Goal: Task Accomplishment & Management: Complete application form

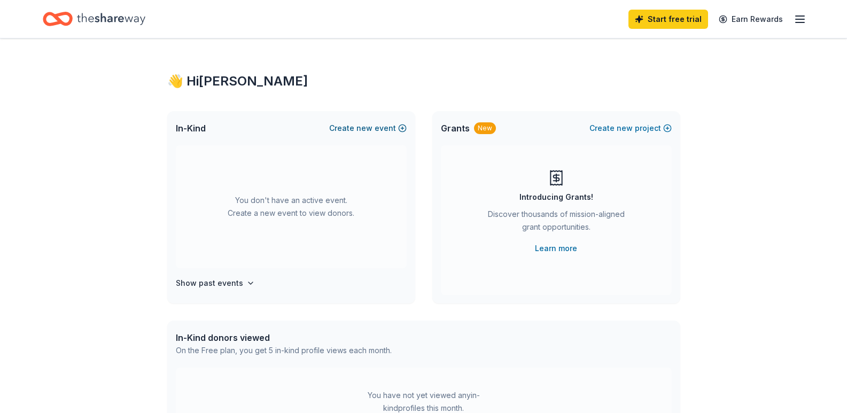
click at [405, 130] on button "Create new event" at bounding box center [367, 128] width 77 height 13
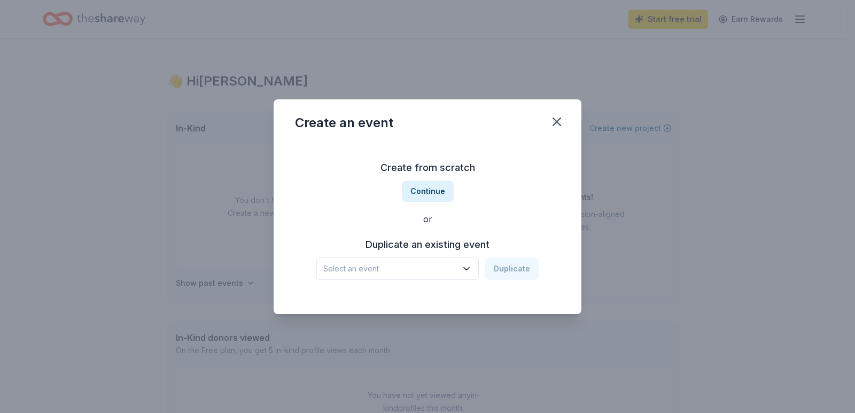
click at [452, 266] on span "Select an event" at bounding box center [390, 268] width 134 height 13
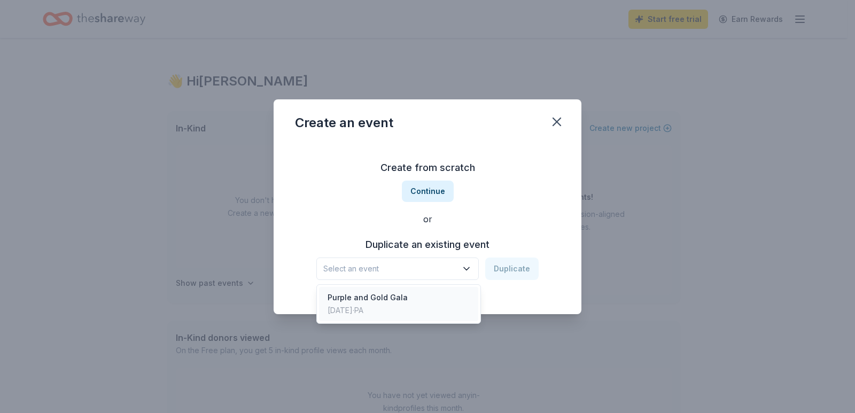
click at [441, 292] on div "Purple and Gold Gala Mar 03, 2024 · PA" at bounding box center [398, 304] width 159 height 34
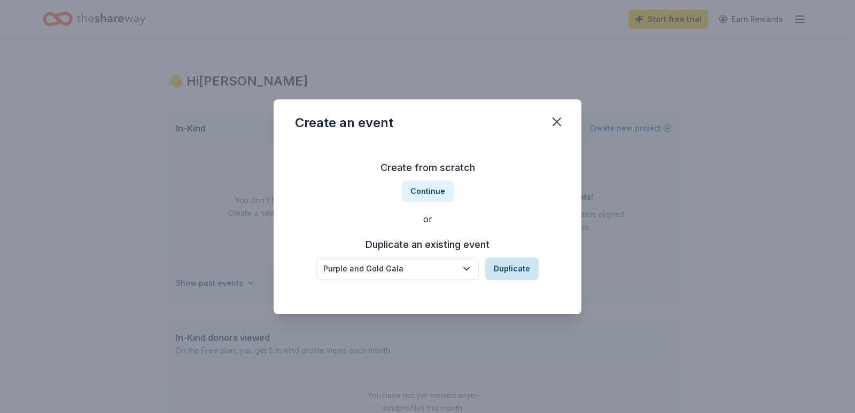
click at [508, 266] on button "Duplicate" at bounding box center [511, 269] width 53 height 22
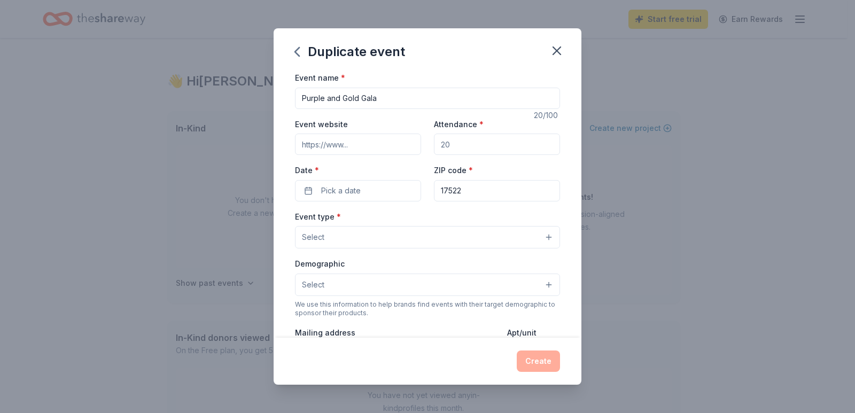
click at [467, 143] on input "Attendance *" at bounding box center [497, 144] width 126 height 21
type input "250"
click at [364, 185] on button "Pick a date" at bounding box center [358, 190] width 126 height 21
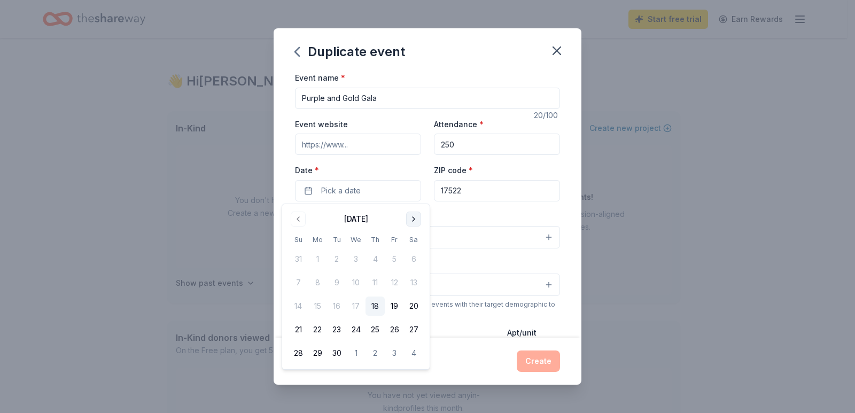
click at [414, 220] on button "Go to next month" at bounding box center [413, 219] width 15 height 15
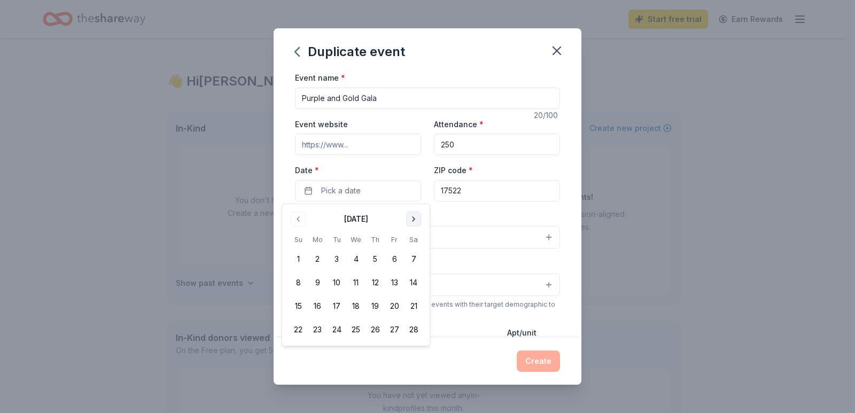
click at [414, 220] on button "Go to next month" at bounding box center [413, 219] width 15 height 15
click at [412, 260] on button "7" at bounding box center [413, 259] width 19 height 19
click at [365, 143] on input "Event website" at bounding box center [358, 144] width 126 height 21
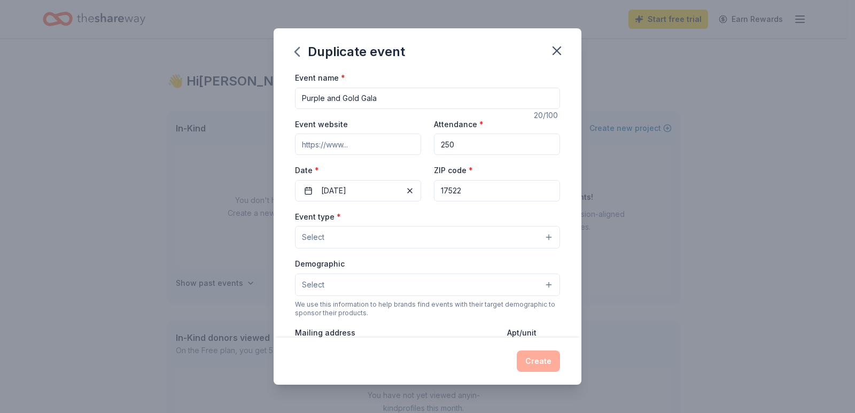
paste input "https://www.ephrataeducationfoundation.org/events"
type input "https://www.ephrataeducationfoundation.org/events"
click at [460, 191] on input "17522" at bounding box center [497, 190] width 126 height 21
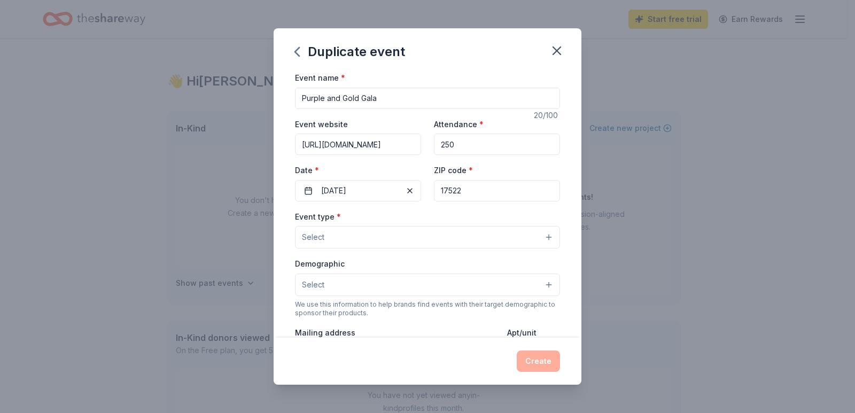
click at [368, 234] on button "Select" at bounding box center [427, 237] width 265 height 22
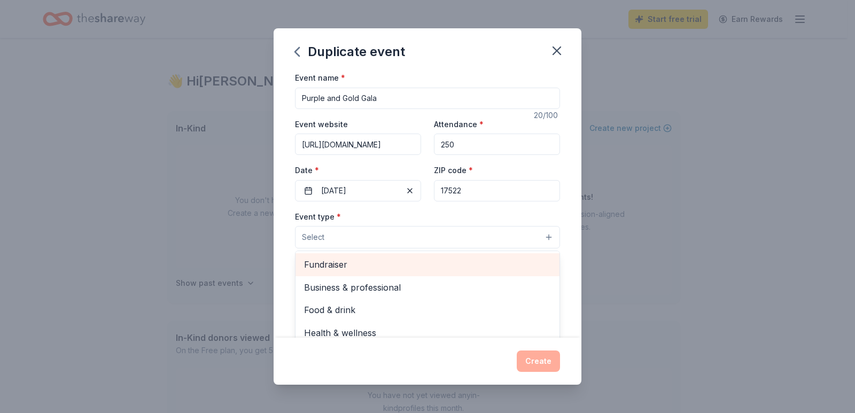
click at [369, 266] on span "Fundraiser" at bounding box center [427, 265] width 247 height 14
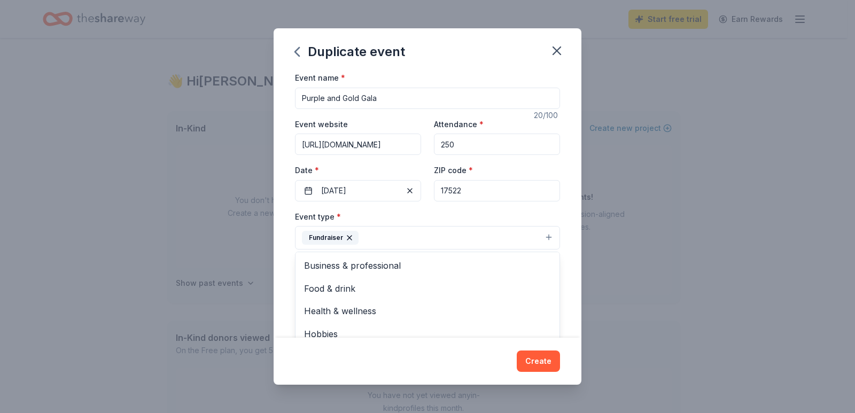
click at [563, 220] on div "Event name * Purple and Gold Gala 20 /100 Event website https://www.ephrataeduc…" at bounding box center [428, 204] width 308 height 267
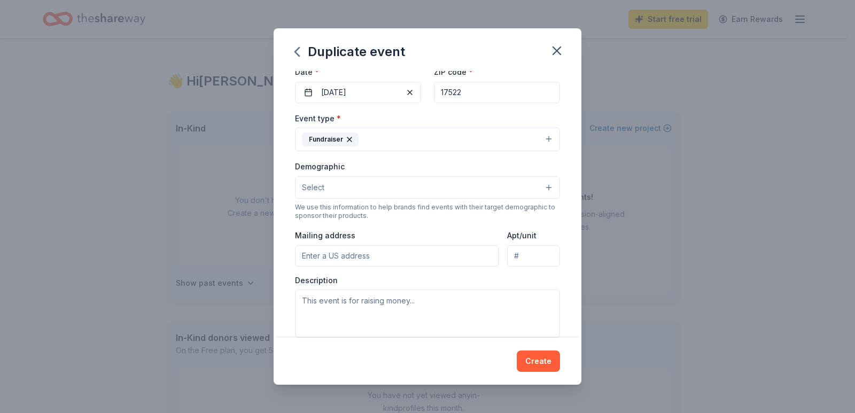
scroll to position [107, 0]
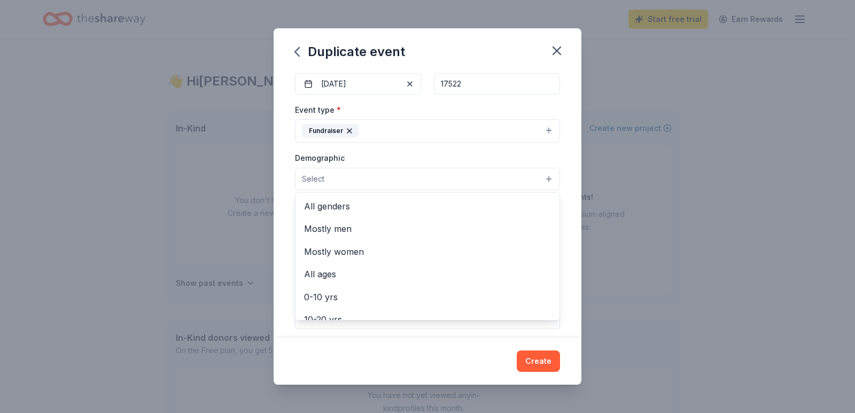
click at [342, 178] on button "Select" at bounding box center [427, 179] width 265 height 22
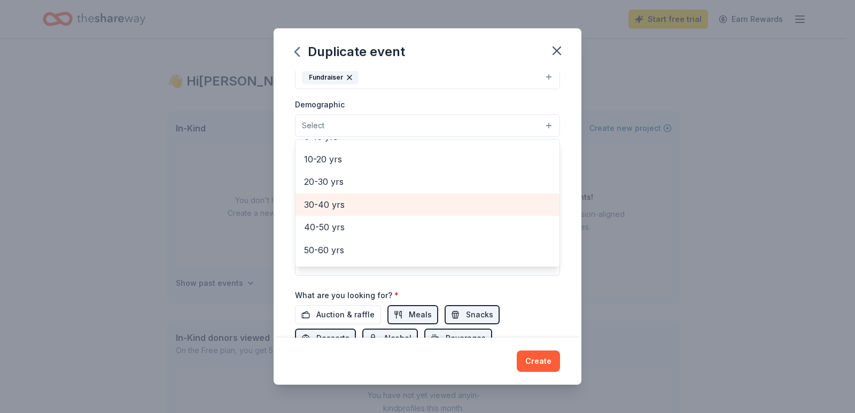
scroll to position [0, 0]
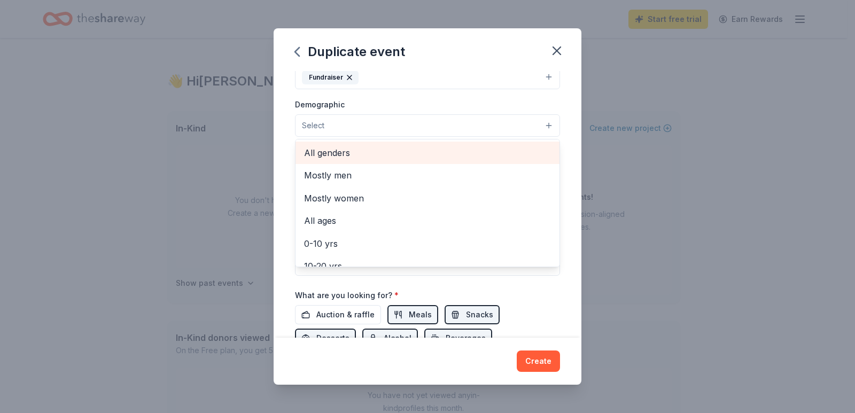
click at [364, 158] on span "All genders" at bounding box center [427, 153] width 247 height 14
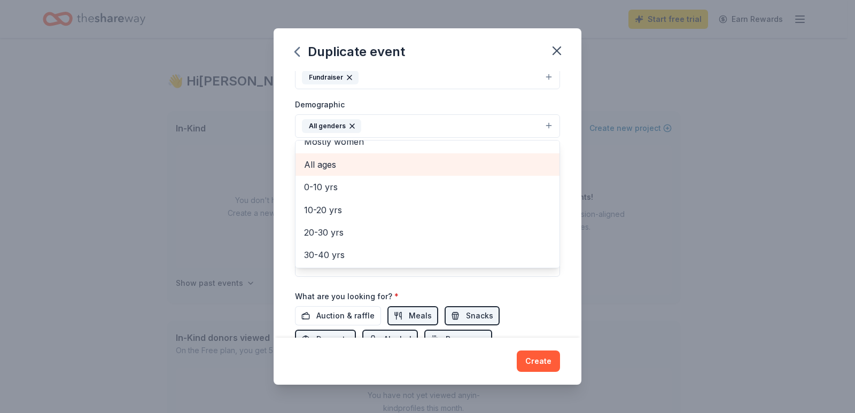
scroll to position [53, 0]
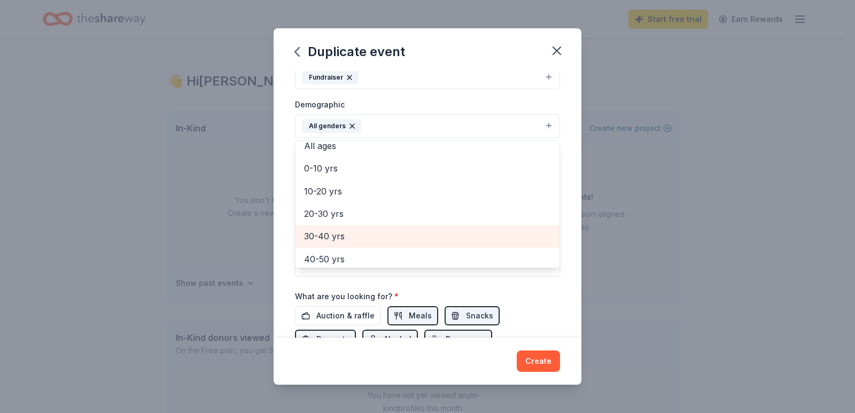
click at [418, 232] on span "30-40 yrs" at bounding box center [427, 236] width 247 height 14
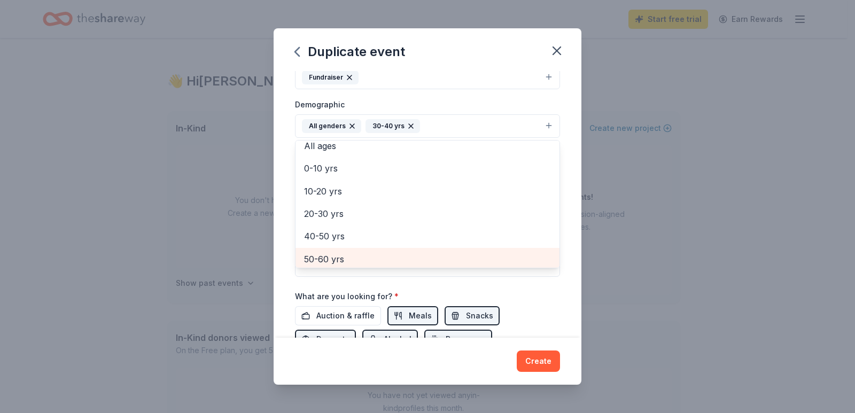
click at [355, 260] on span "50-60 yrs" at bounding box center [427, 259] width 247 height 14
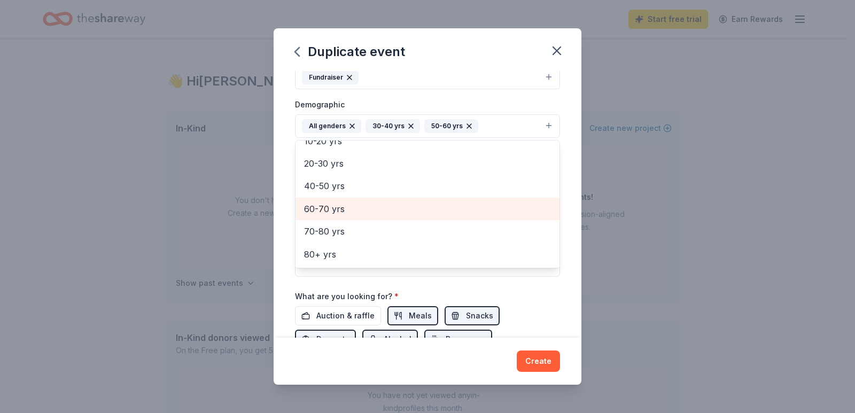
click at [350, 214] on span "60-70 yrs" at bounding box center [427, 209] width 247 height 14
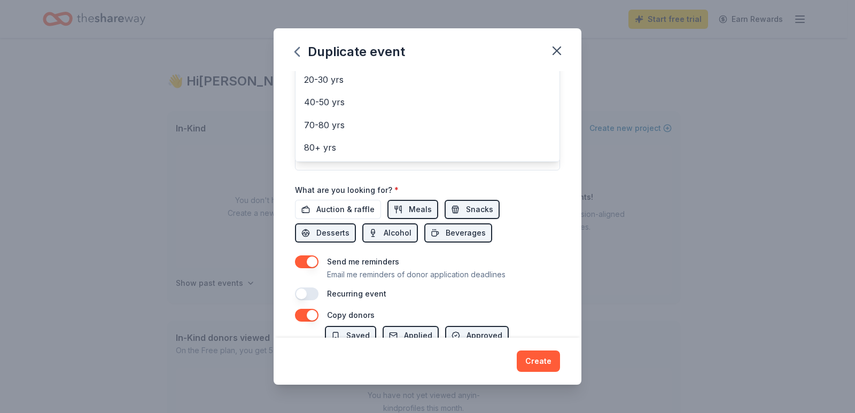
scroll to position [267, 0]
click at [356, 224] on div "Event name * Purple and Gold Gala 20 /100 Event website https://www.ephrataeduc…" at bounding box center [427, 52] width 265 height 496
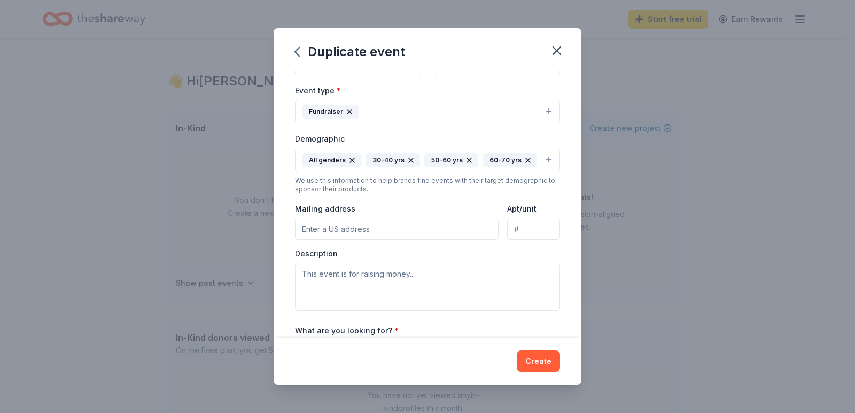
scroll to position [145, 0]
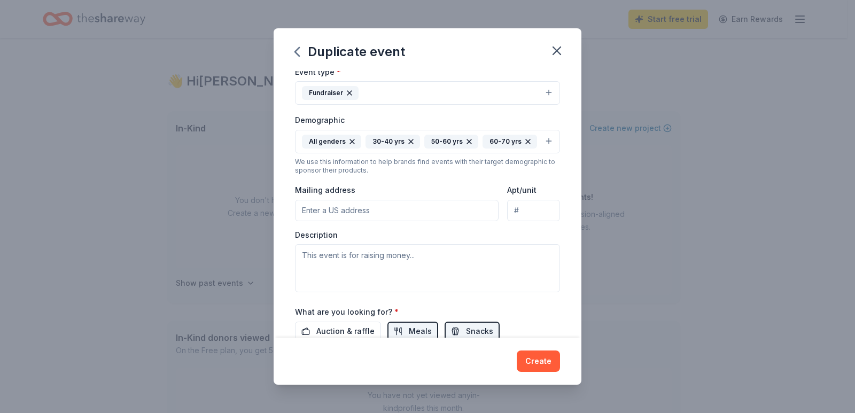
click at [367, 221] on input "Mailing address" at bounding box center [397, 210] width 204 height 21
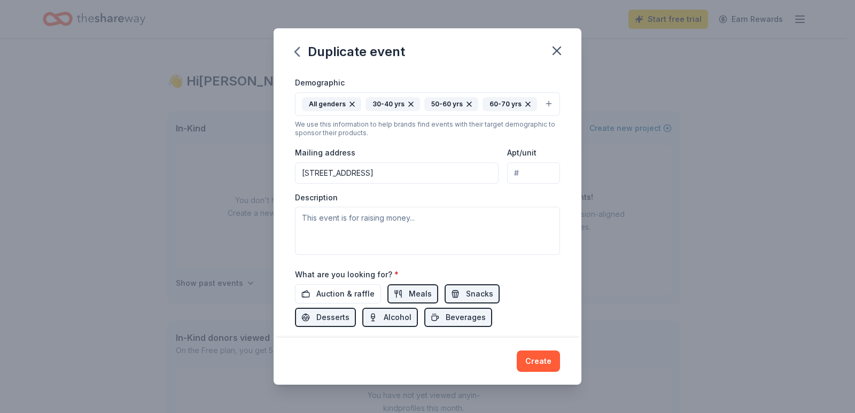
scroll to position [198, 0]
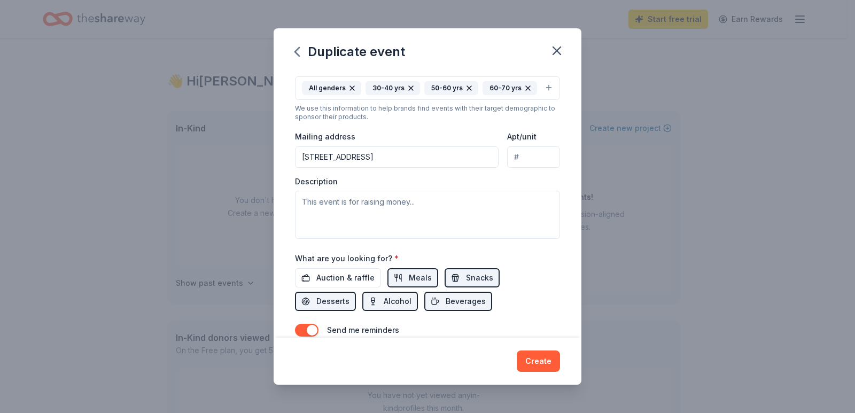
type input "803 Oak Boulevard, Ephrata, PA, 17522"
click at [393, 225] on textarea at bounding box center [427, 215] width 265 height 48
paste textarea "The Ephrata Area Education Foundation is a non-profit organization dedicated to…"
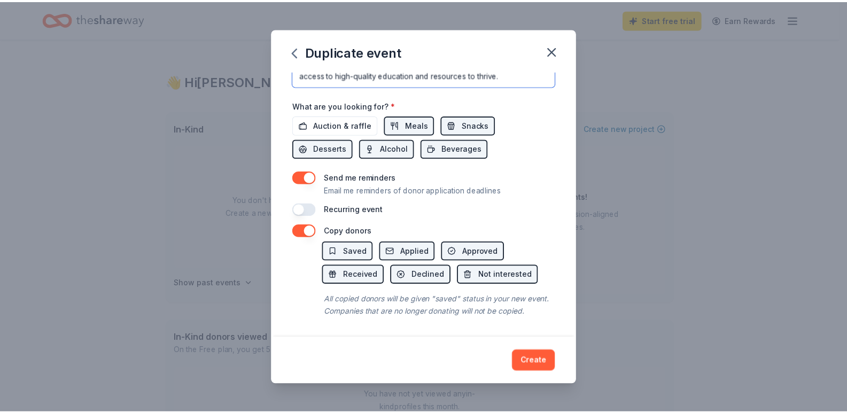
scroll to position [382, 0]
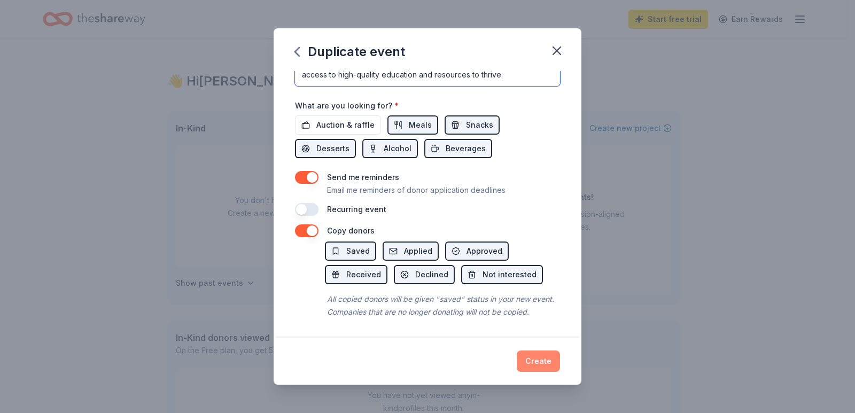
type textarea "The Ephrata Area Education Foundation is a non-profit organization dedicated to…"
click at [540, 364] on button "Create" at bounding box center [538, 361] width 43 height 21
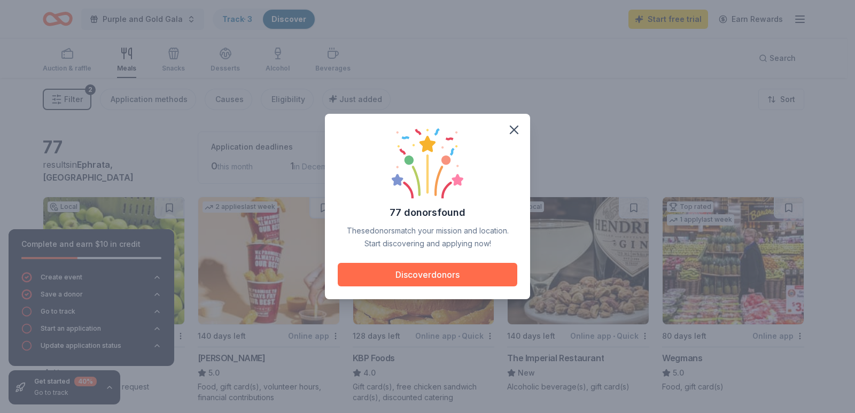
click at [480, 270] on button "Discover donors" at bounding box center [428, 275] width 180 height 24
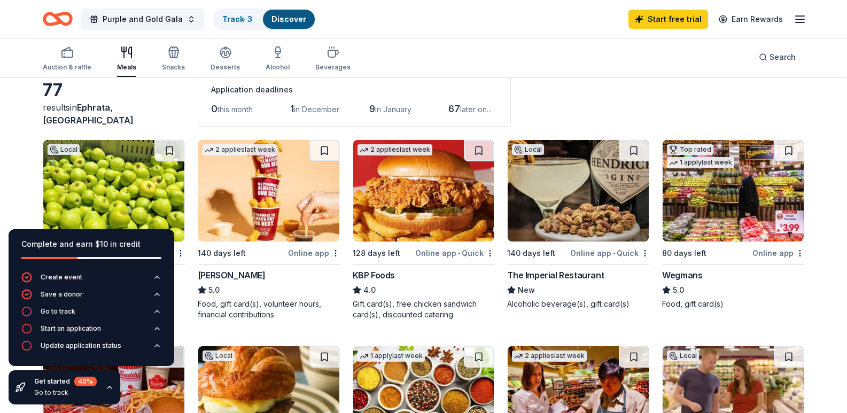
scroll to position [53, 0]
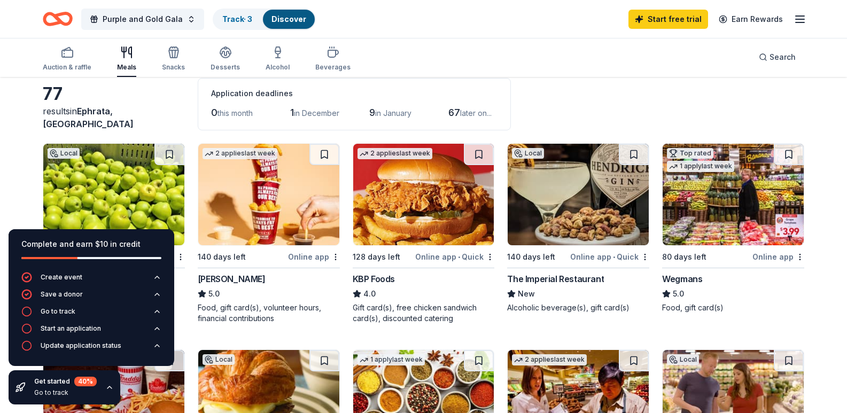
click at [322, 263] on div "Online app" at bounding box center [314, 256] width 52 height 13
click at [779, 263] on div "Online app" at bounding box center [778, 256] width 52 height 13
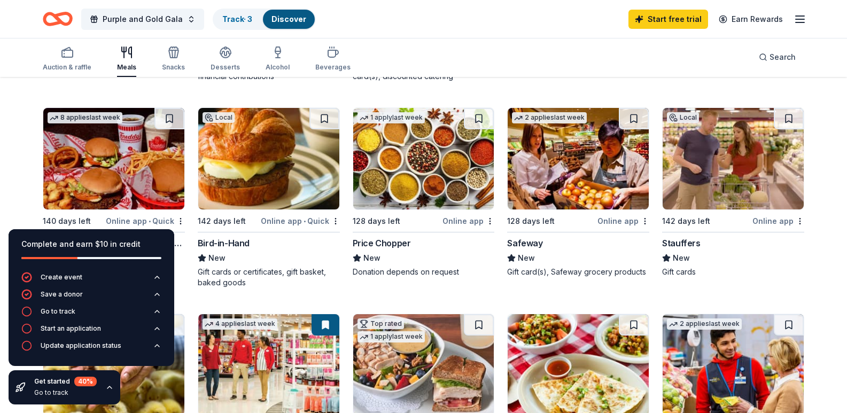
scroll to position [267, 0]
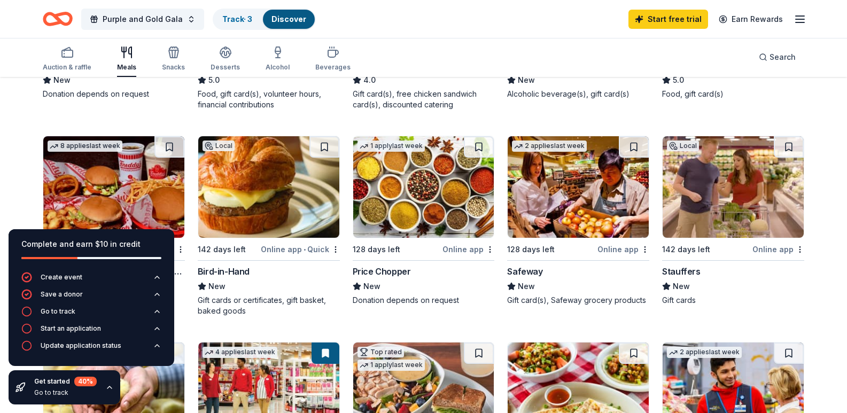
click at [698, 238] on img at bounding box center [733, 187] width 141 height 102
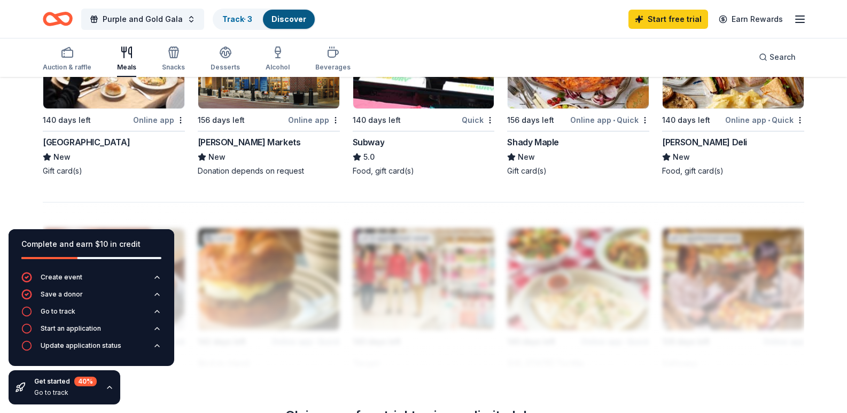
scroll to position [802, 0]
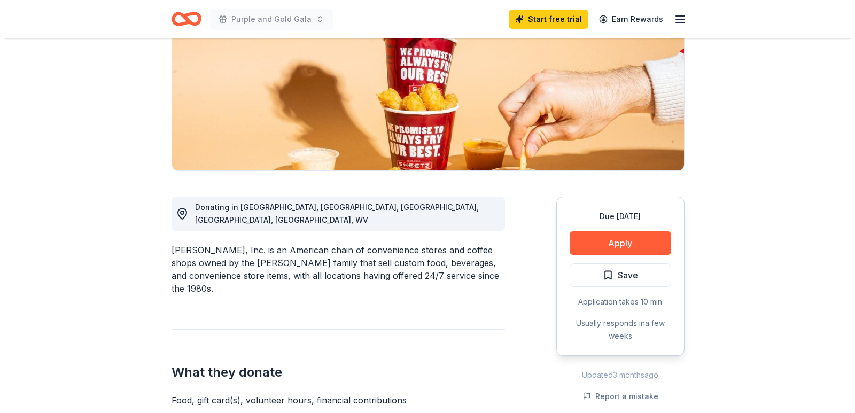
scroll to position [160, 0]
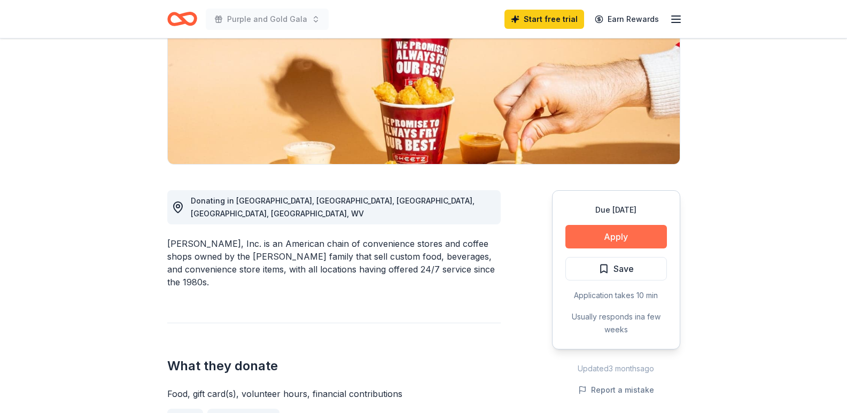
click at [587, 237] on button "Apply" at bounding box center [616, 237] width 102 height 24
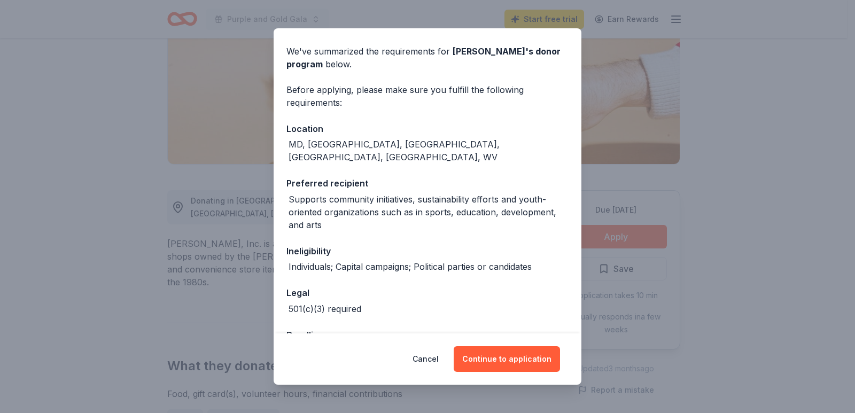
scroll to position [61, 0]
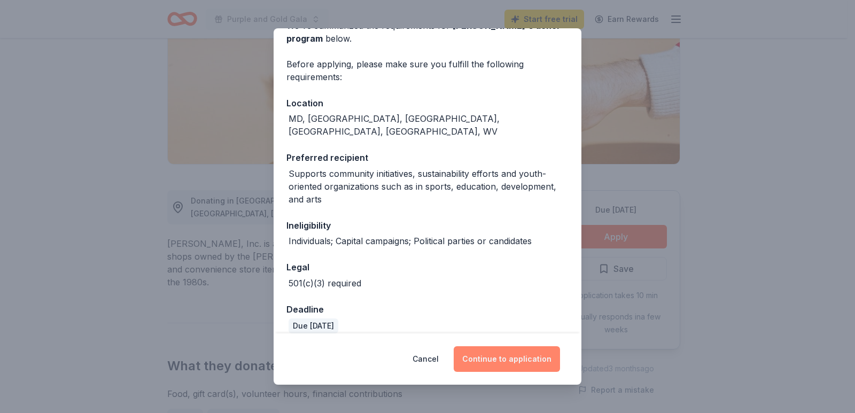
click at [529, 355] on button "Continue to application" at bounding box center [507, 359] width 106 height 26
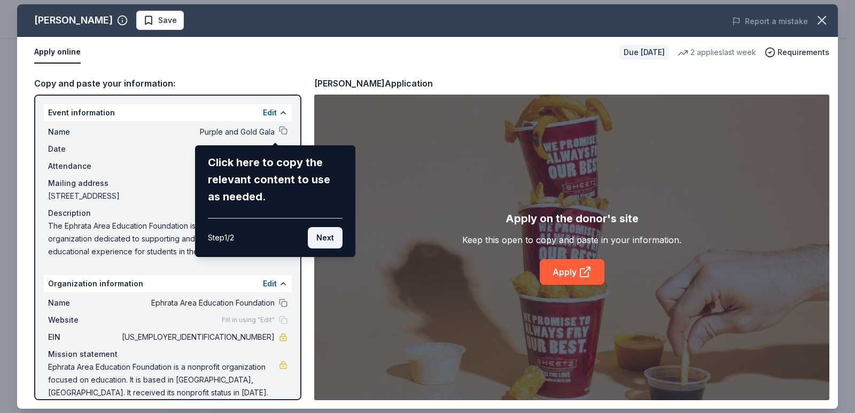
click at [333, 241] on button "Next" at bounding box center [325, 237] width 35 height 21
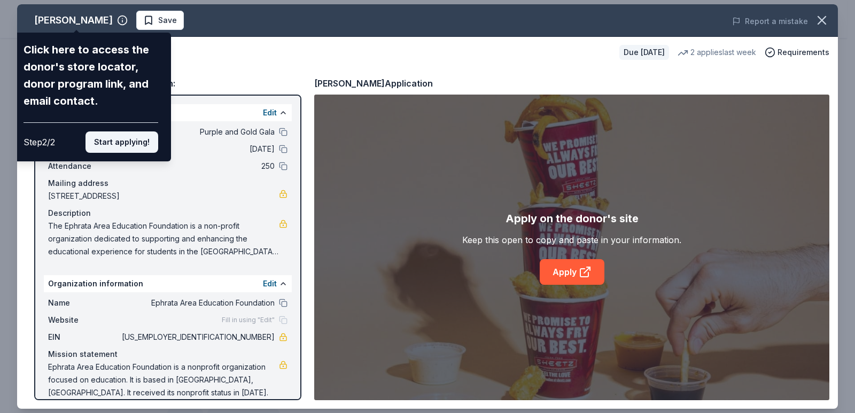
click at [126, 146] on button "Start applying!" at bounding box center [122, 141] width 73 height 21
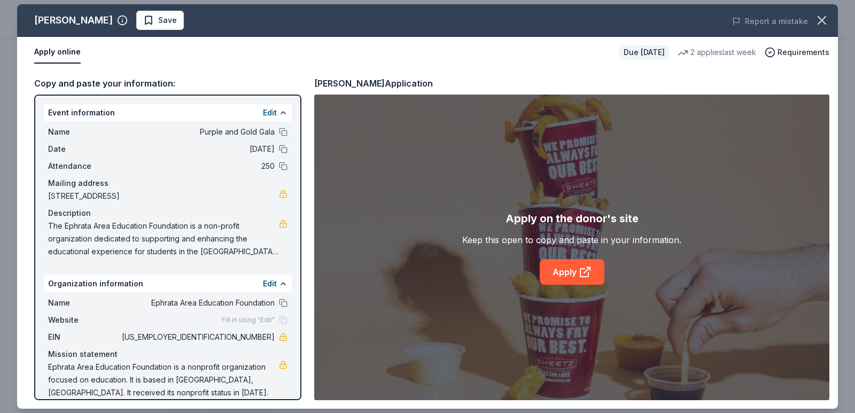
click at [569, 274] on div "Sheetz Save Report a mistake Apply online Due in 140 days 2 applies last week R…" at bounding box center [427, 206] width 821 height 405
click at [585, 271] on icon at bounding box center [587, 270] width 6 height 6
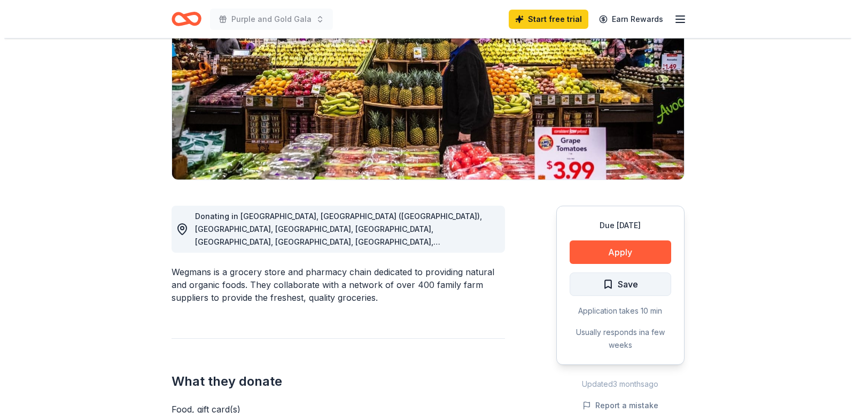
scroll to position [160, 0]
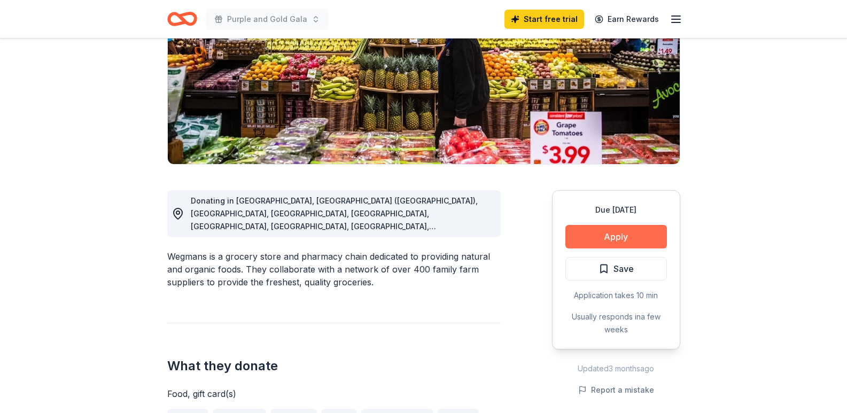
click at [629, 234] on button "Apply" at bounding box center [616, 237] width 102 height 24
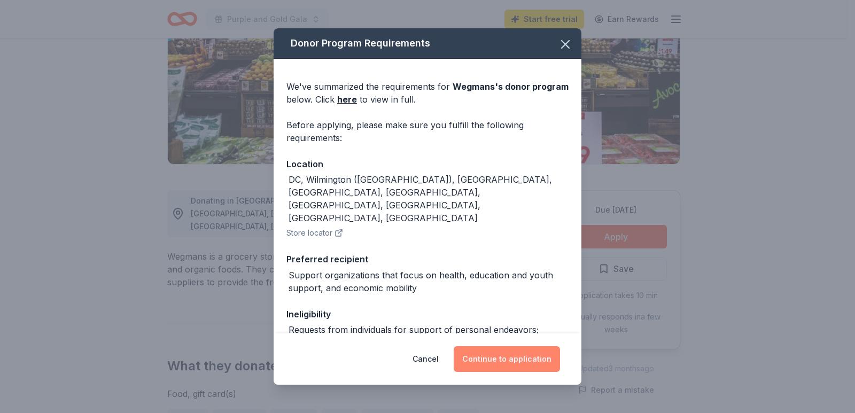
click at [540, 360] on button "Continue to application" at bounding box center [507, 359] width 106 height 26
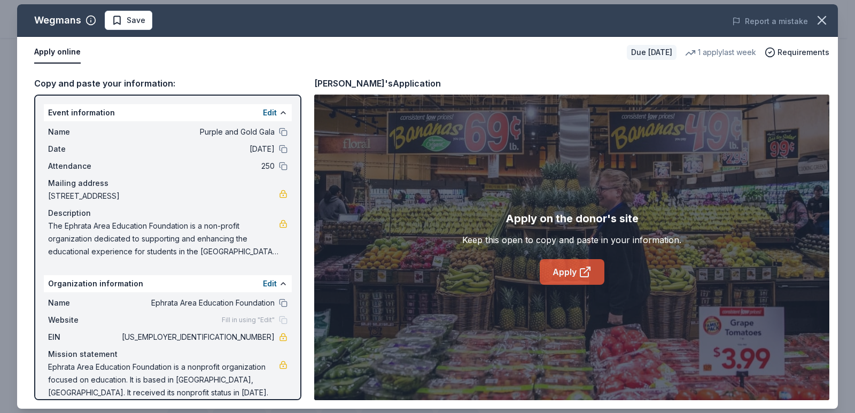
click at [593, 270] on link "Apply" at bounding box center [572, 272] width 65 height 26
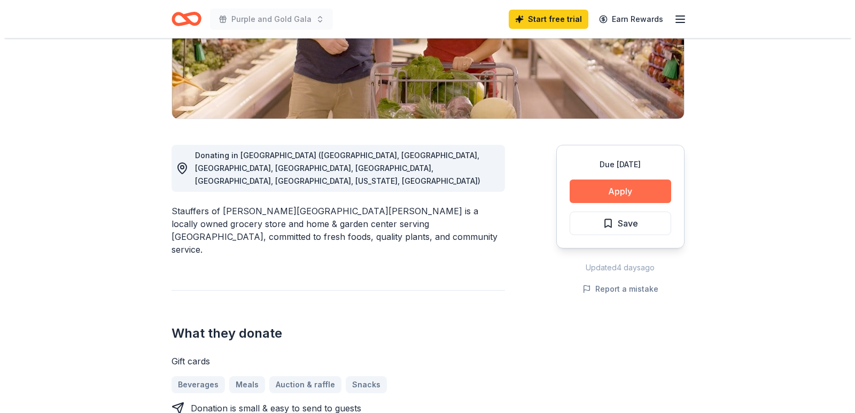
scroll to position [321, 0]
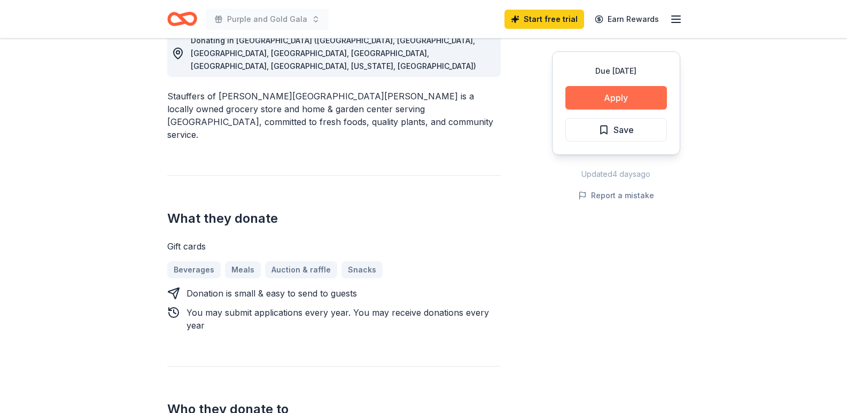
click at [595, 100] on button "Apply" at bounding box center [616, 98] width 102 height 24
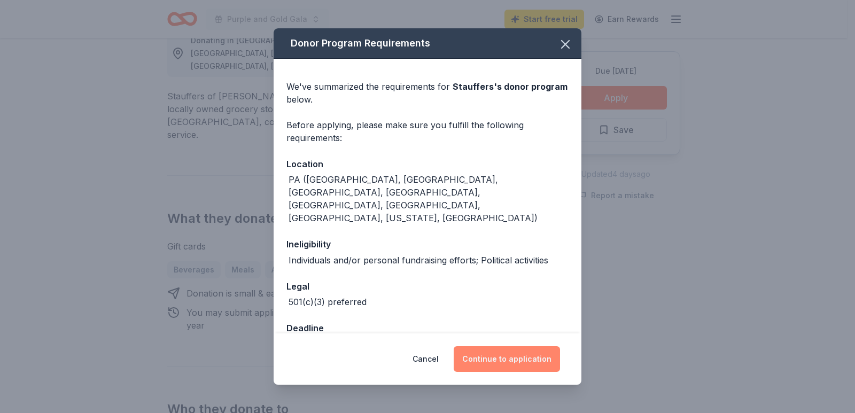
click at [526, 359] on button "Continue to application" at bounding box center [507, 359] width 106 height 26
